Goal: Information Seeking & Learning: Learn about a topic

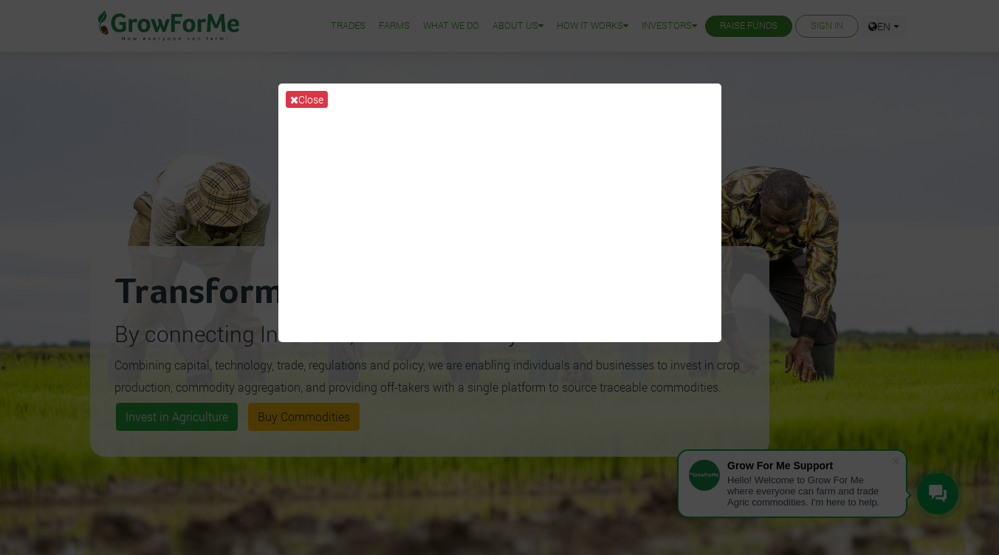
click at [837, 222] on div "Close" at bounding box center [499, 277] width 999 height 555
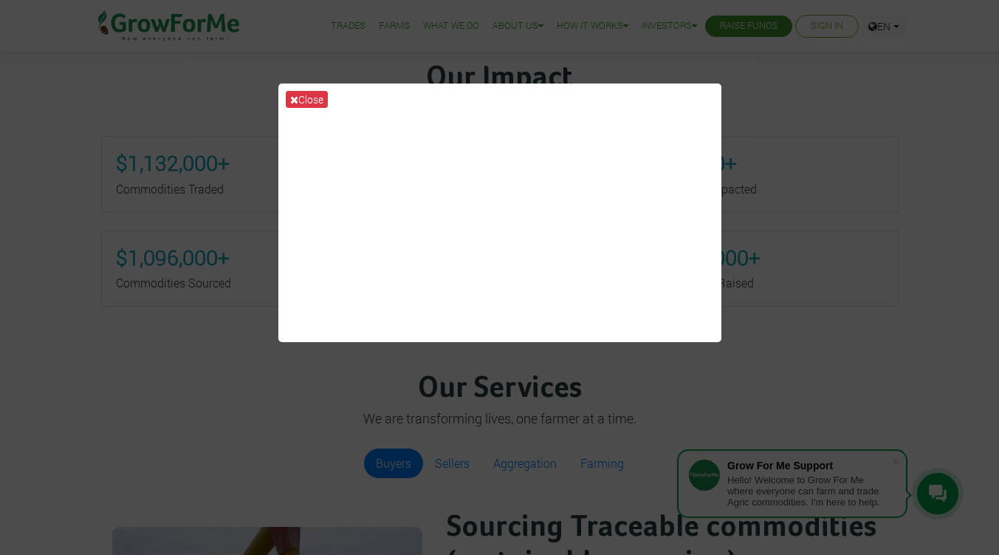
scroll to position [665, 0]
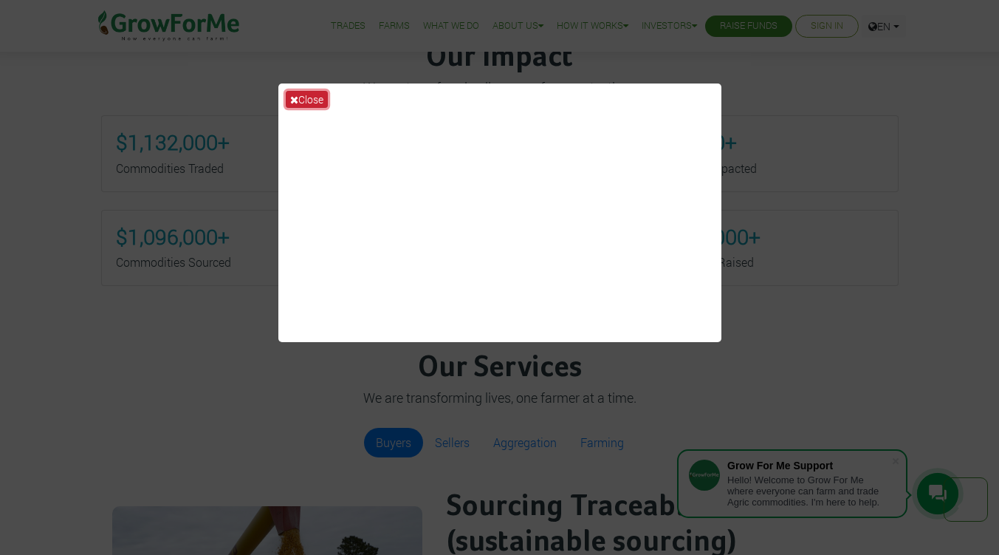
click at [299, 101] on button "Close" at bounding box center [307, 99] width 42 height 17
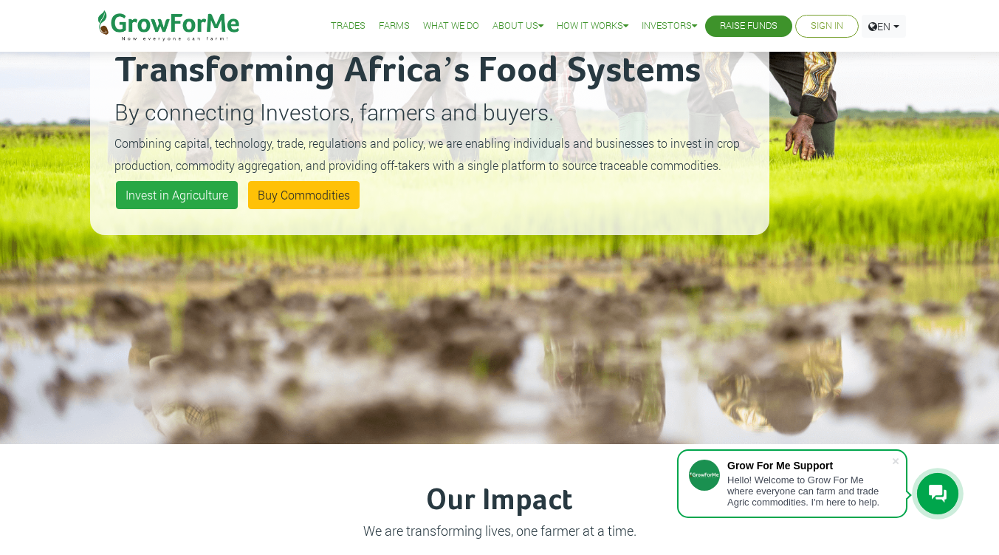
scroll to position [0, 0]
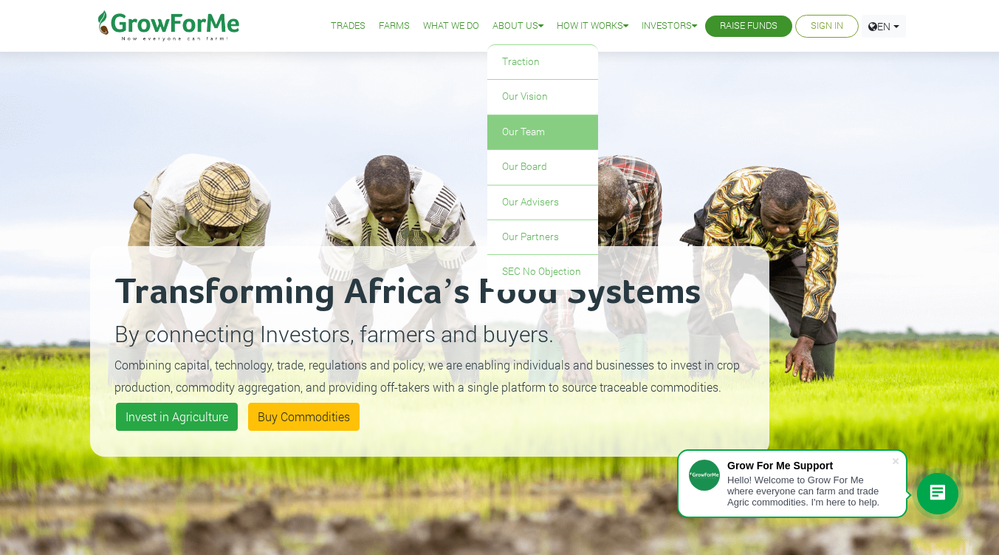
click at [514, 129] on link "Our Team" at bounding box center [542, 132] width 111 height 34
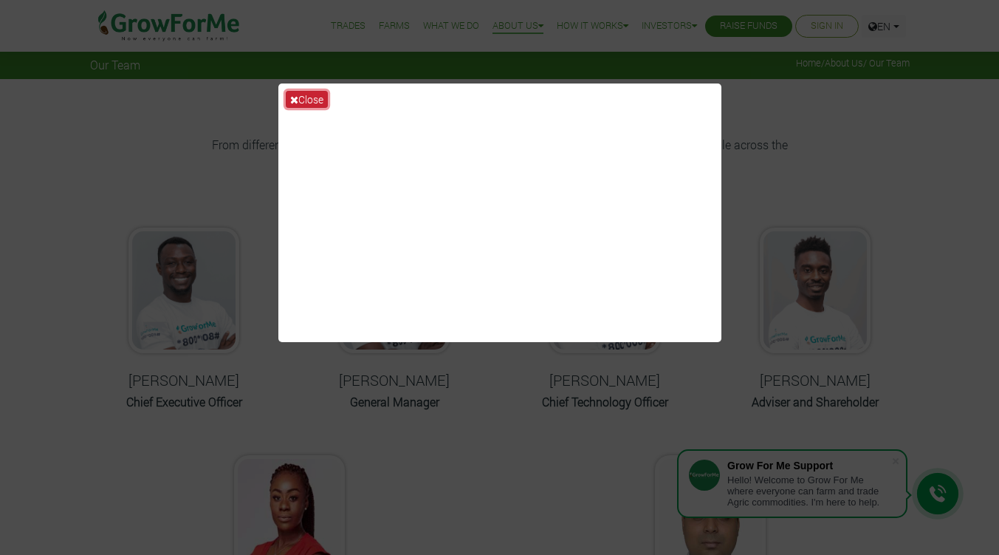
click at [318, 95] on button "Close" at bounding box center [307, 99] width 42 height 17
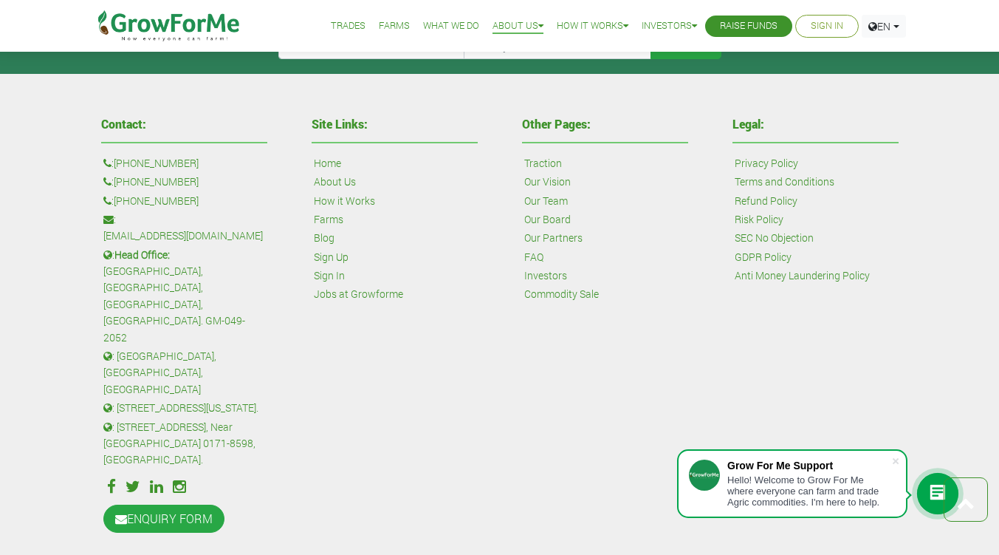
scroll to position [1469, 0]
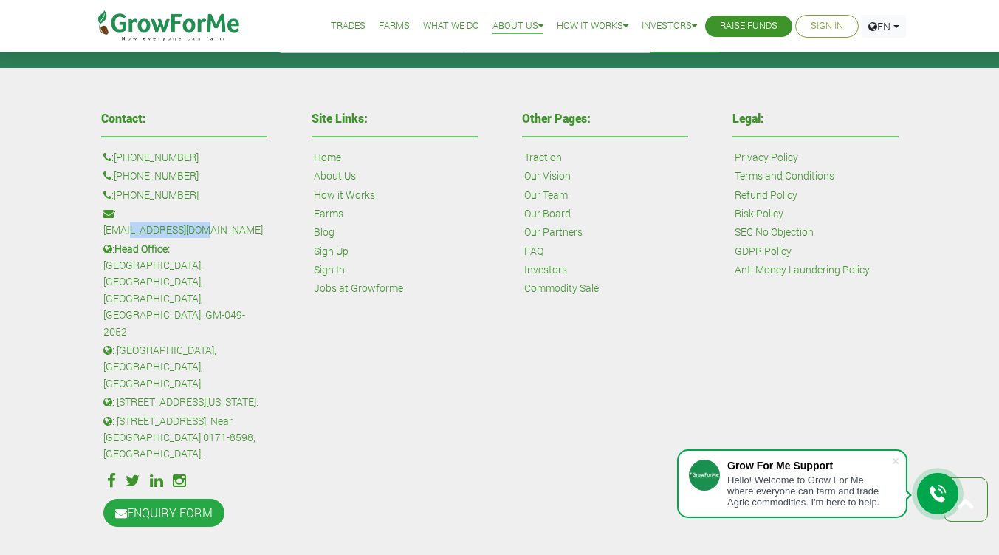
drag, startPoint x: 244, startPoint y: 211, endPoint x: 148, endPoint y: 210, distance: 95.3
click at [148, 210] on p ": sales@growforme.com" at bounding box center [184, 221] width 162 height 33
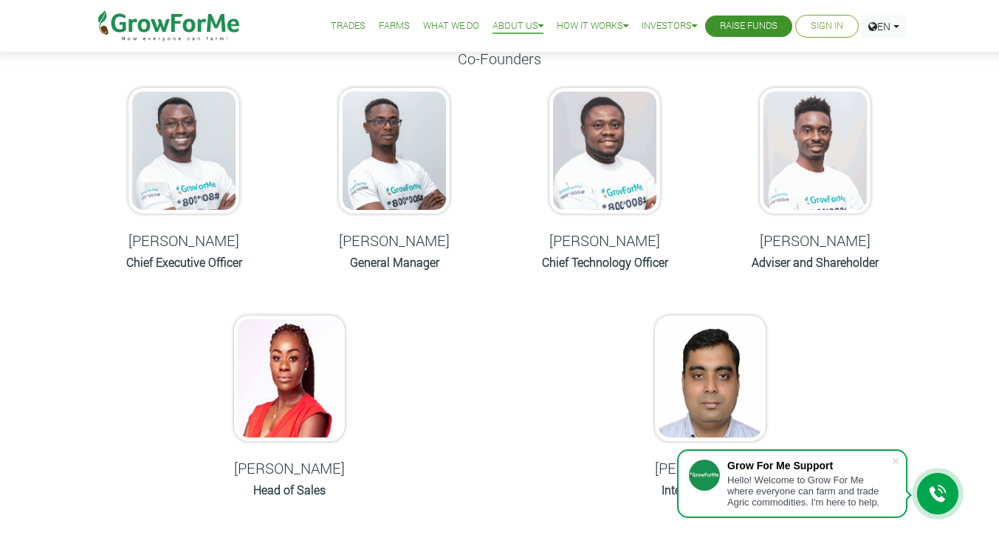
scroll to position [0, 0]
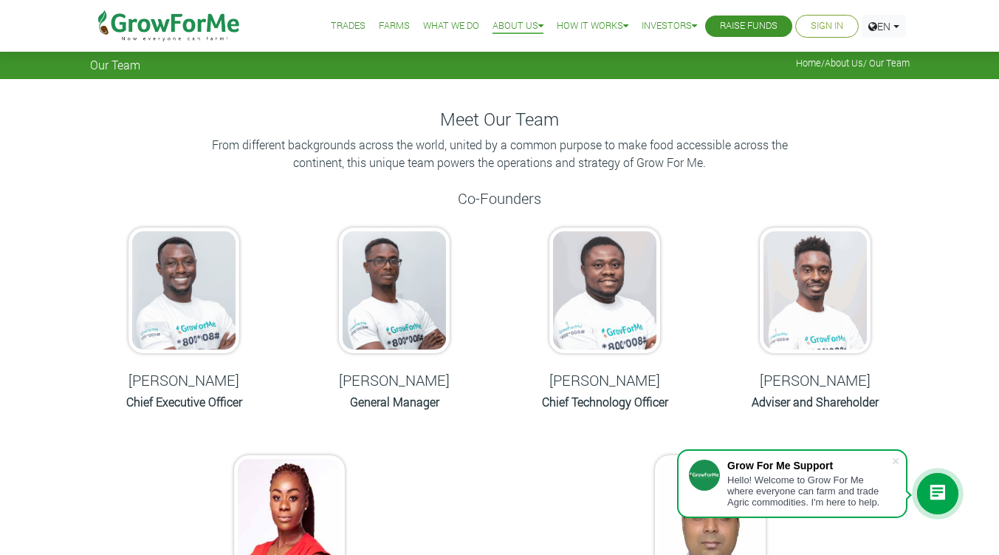
click at [429, 27] on link "What We Do" at bounding box center [451, 26] width 56 height 16
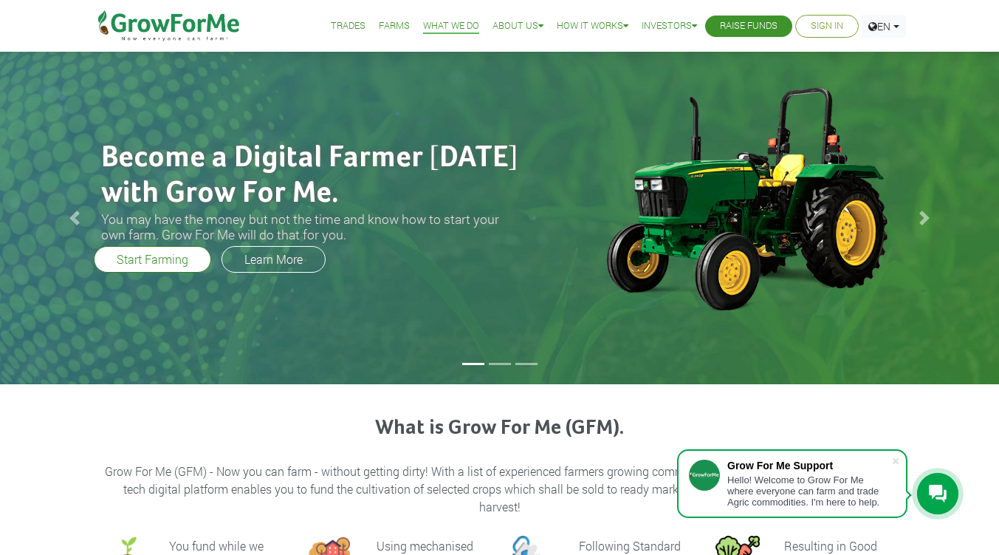
scroll to position [148, 0]
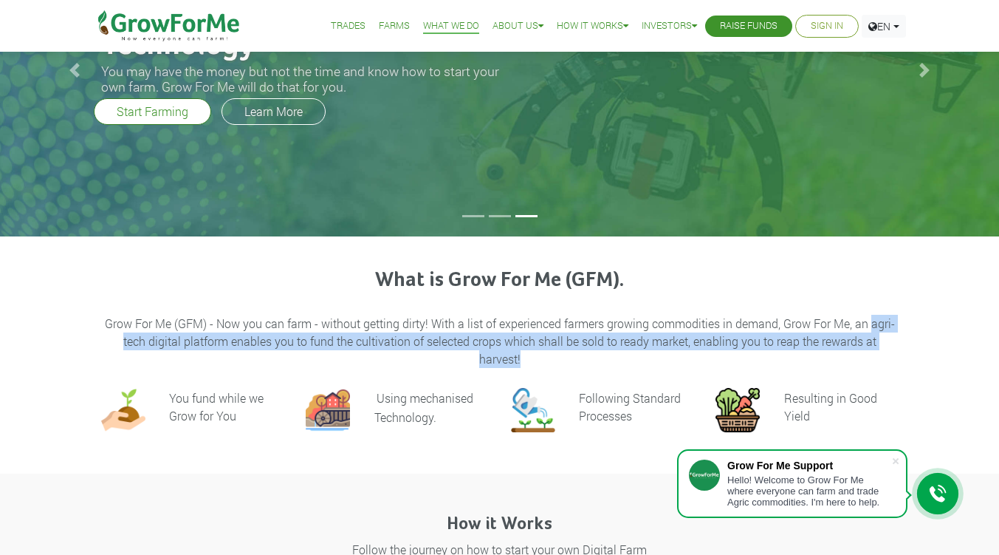
drag, startPoint x: 872, startPoint y: 323, endPoint x: 876, endPoint y: 360, distance: 37.2
click at [876, 360] on p "Grow For Me (GFM) - Now you can farm - without getting dirty! With a list of ex…" at bounding box center [499, 341] width 793 height 53
click at [259, 350] on p "Grow For Me (GFM) - Now you can farm - without getting dirty! With a list of ex…" at bounding box center [499, 341] width 793 height 53
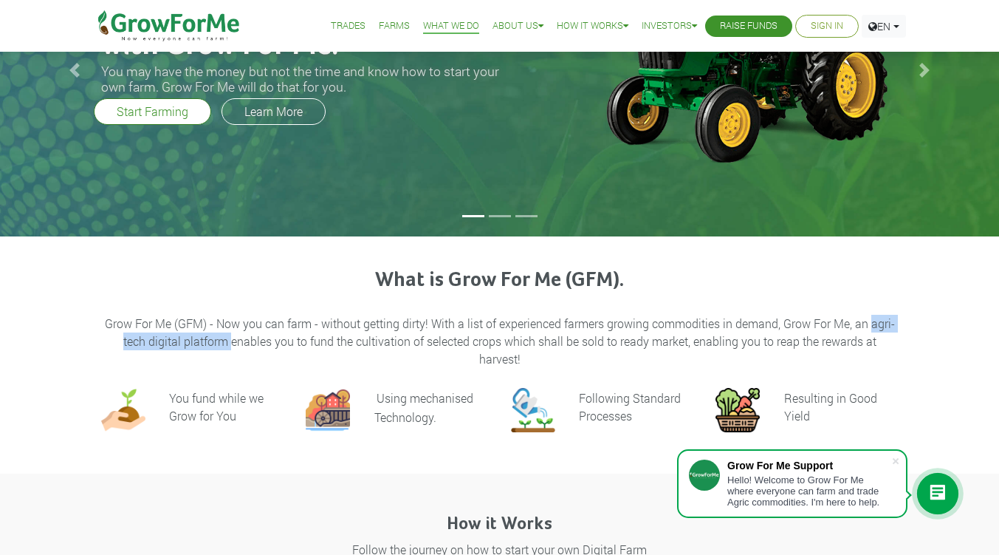
drag, startPoint x: 230, startPoint y: 343, endPoint x: 872, endPoint y: 323, distance: 641.5
click at [871, 324] on p "Grow For Me (GFM) - Now you can farm - without getting dirty! With a list of ex…" at bounding box center [499, 341] width 793 height 53
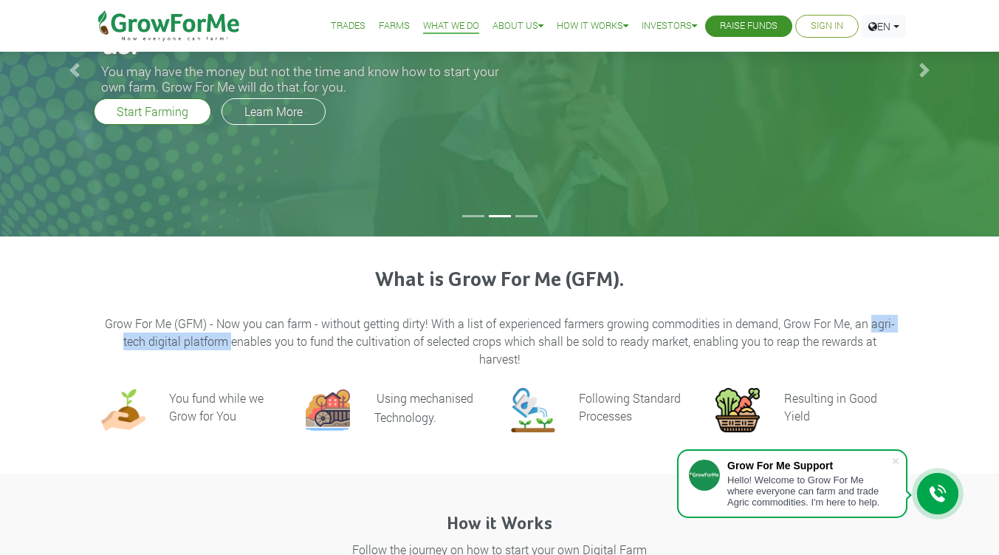
copy p "agri-tech digital platform"
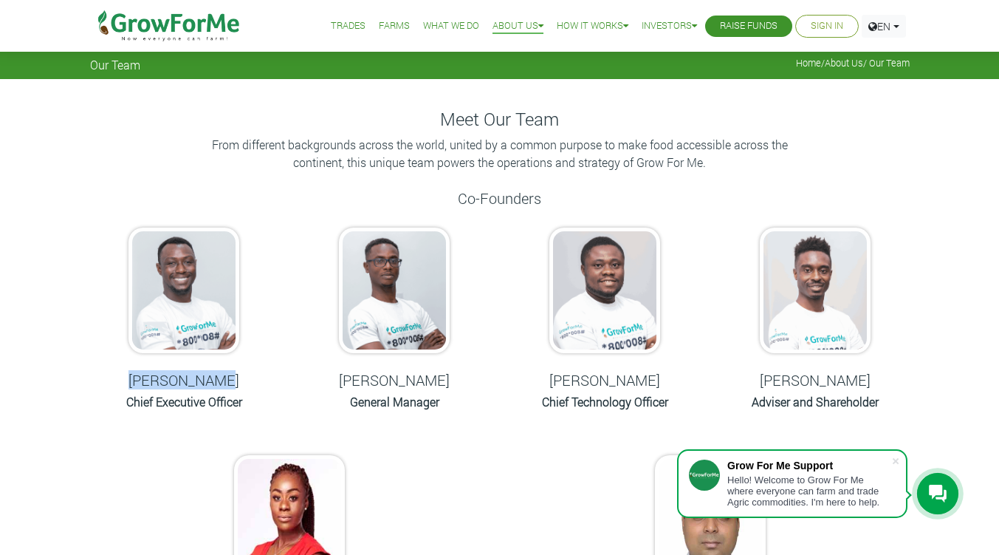
drag, startPoint x: 241, startPoint y: 386, endPoint x: 128, endPoint y: 383, distance: 113.0
click at [128, 383] on h5 "[PERSON_NAME]" at bounding box center [184, 380] width 174 height 18
copy h5 "[PERSON_NAME]"
